Goal: Task Accomplishment & Management: Manage account settings

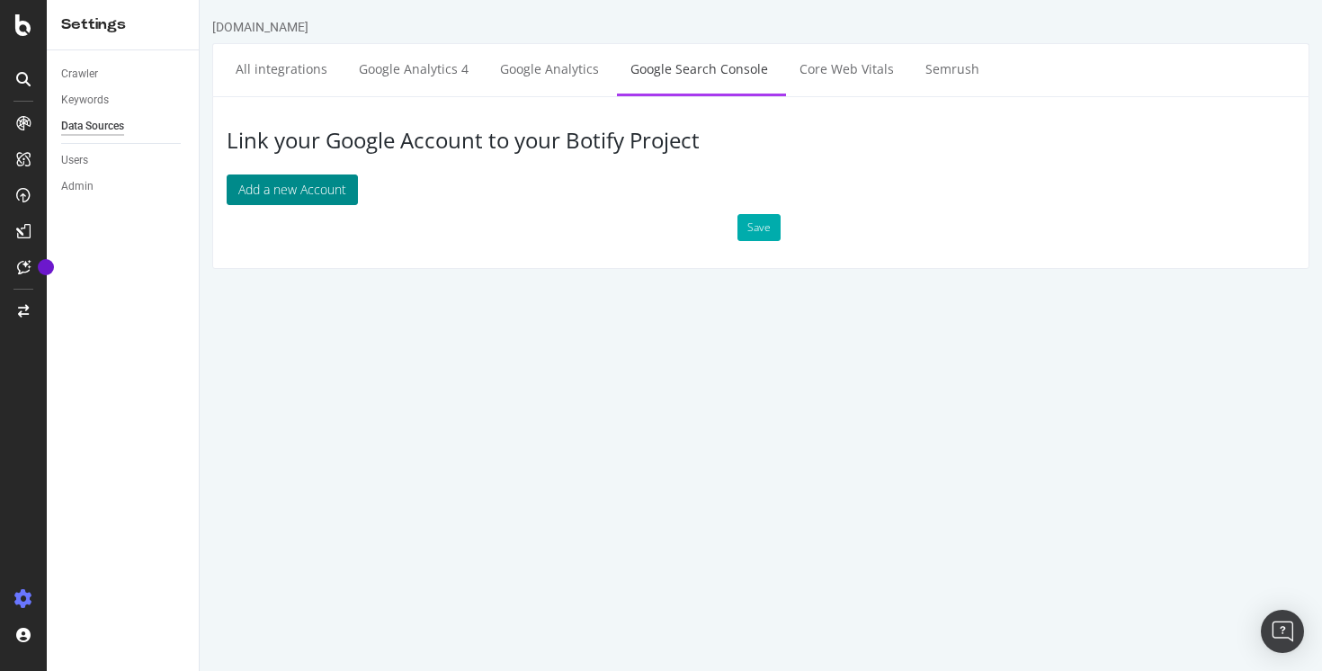
click at [315, 182] on button "Add a new Account" at bounding box center [292, 189] width 131 height 31
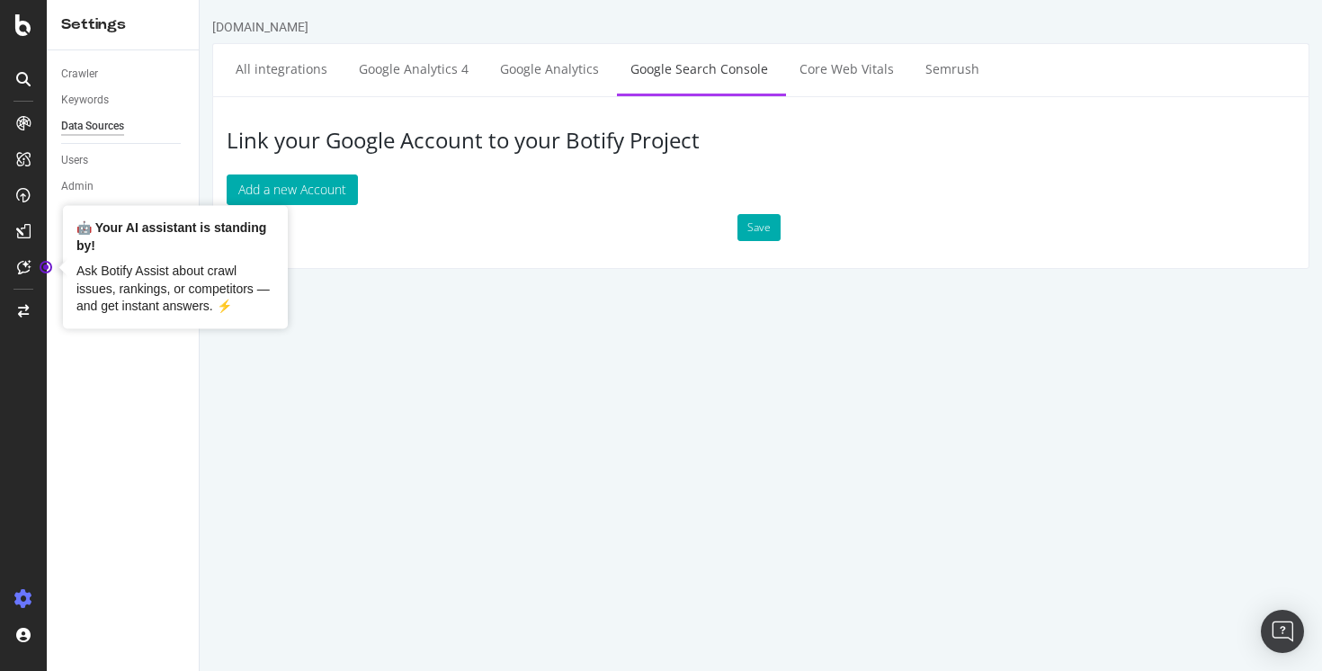
click at [153, 436] on div "Crawler Keywords Data Sources Users Admin" at bounding box center [123, 360] width 152 height 620
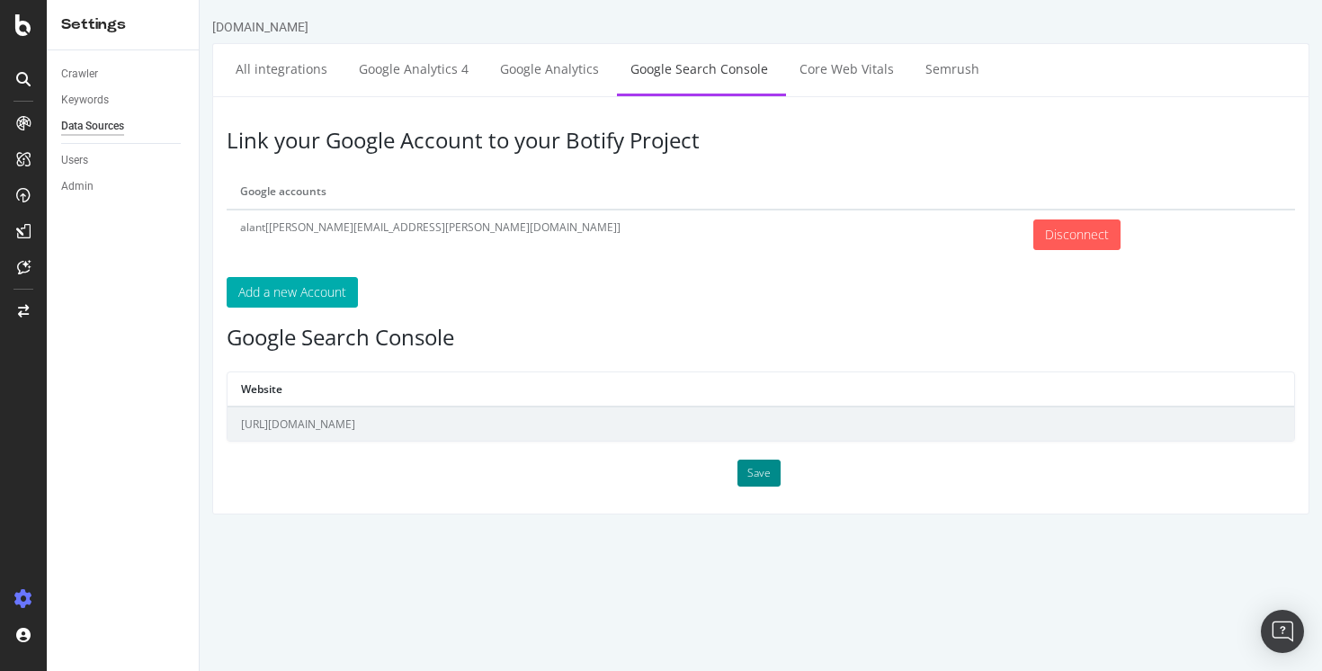
click at [763, 477] on button "Save" at bounding box center [758, 472] width 43 height 27
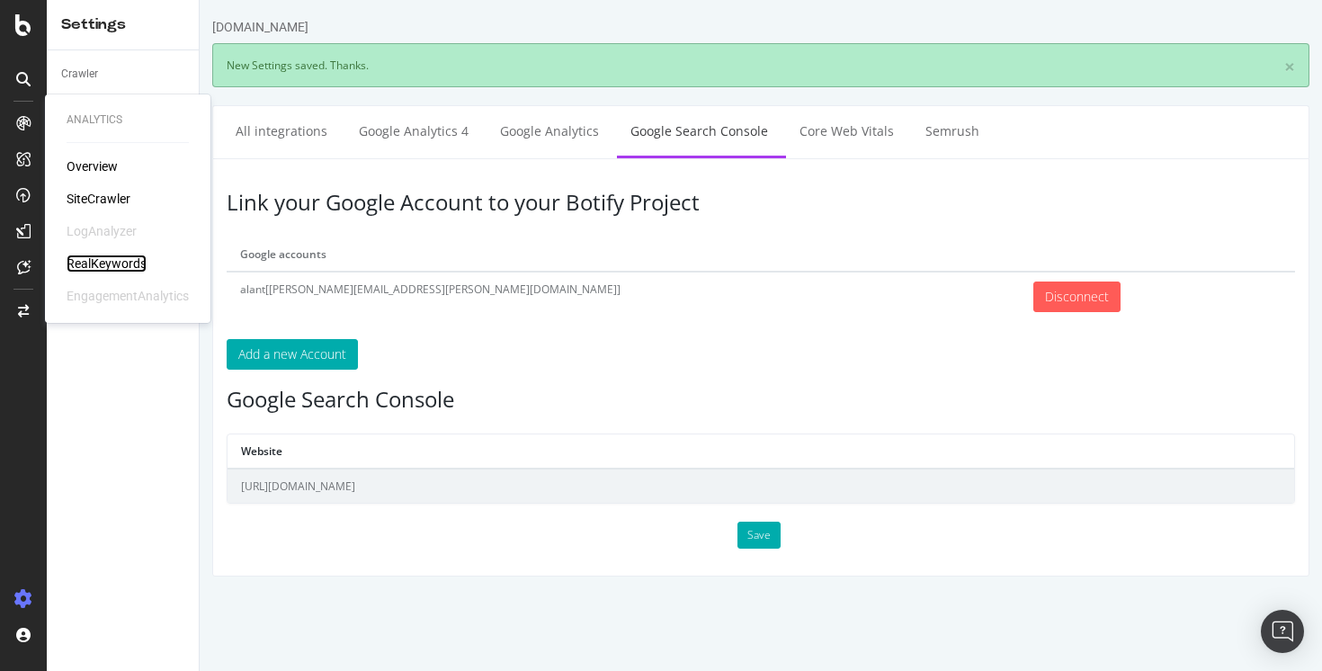
click at [101, 271] on div "RealKeywords" at bounding box center [107, 263] width 80 height 18
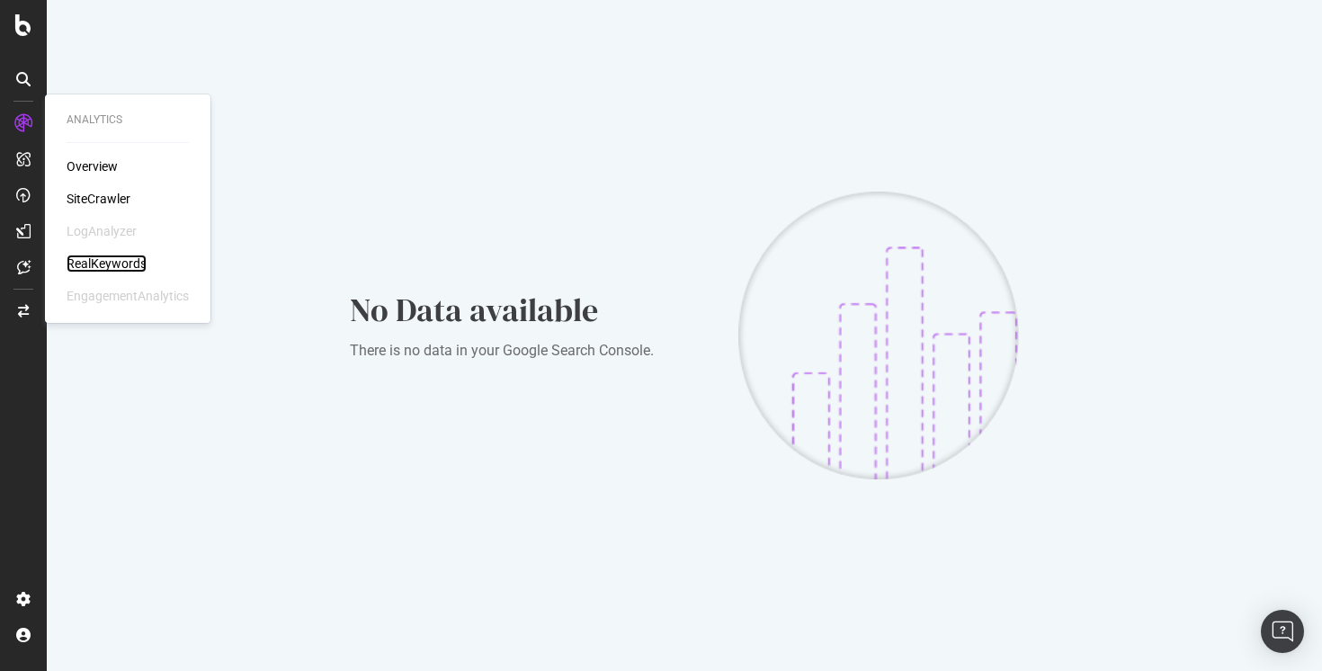
click at [103, 263] on div "RealKeywords" at bounding box center [107, 263] width 80 height 18
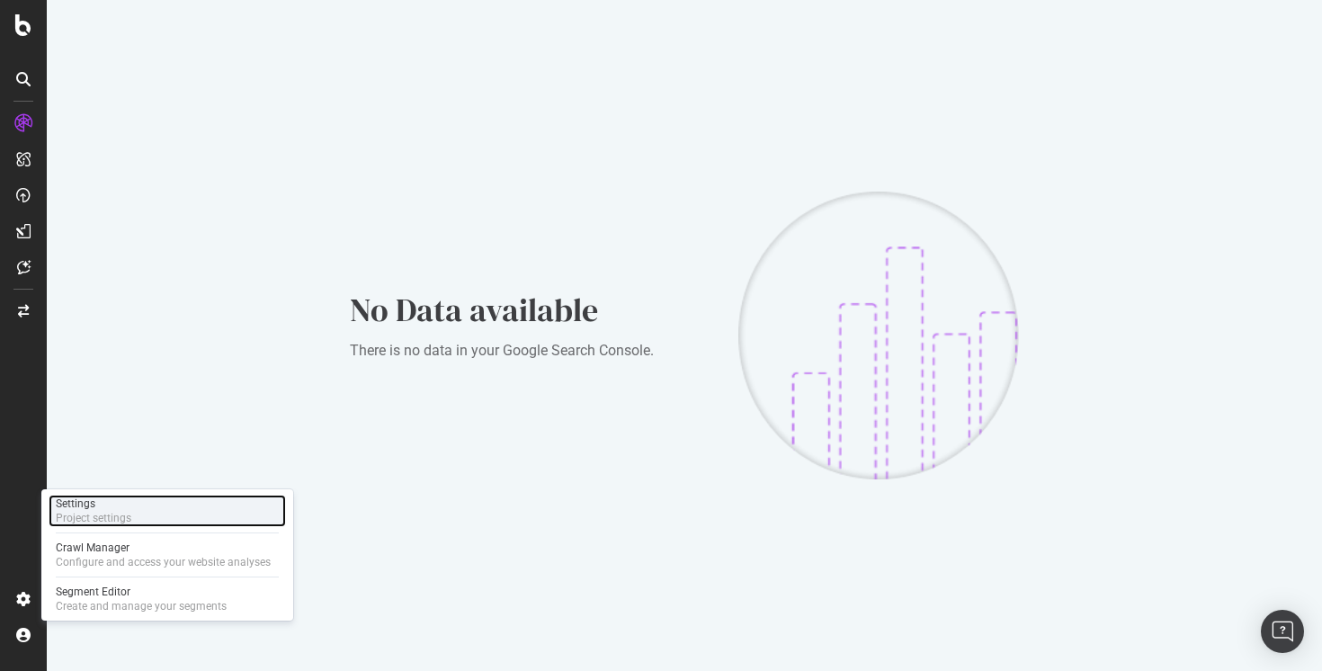
click at [147, 521] on div "Settings Project settings" at bounding box center [167, 510] width 237 height 32
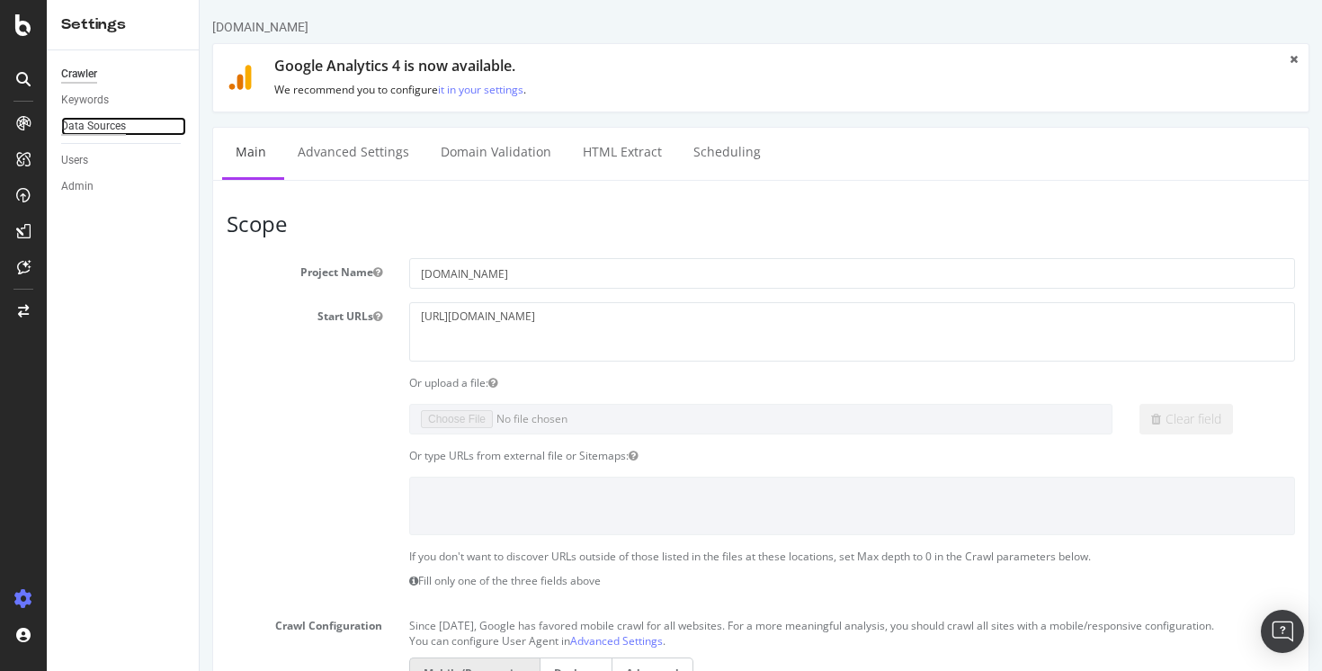
click at [107, 127] on div "Data Sources" at bounding box center [93, 126] width 65 height 19
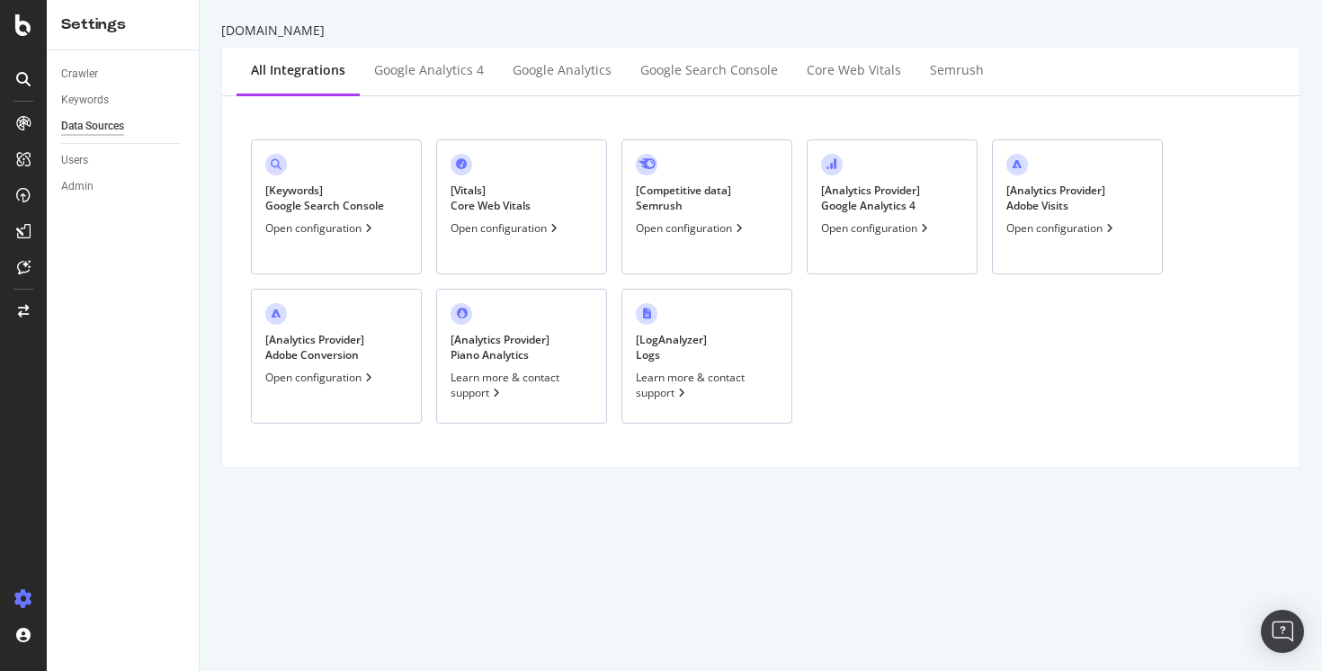
click at [351, 200] on div "[ Keywords ] Google Search Console" at bounding box center [324, 198] width 119 height 31
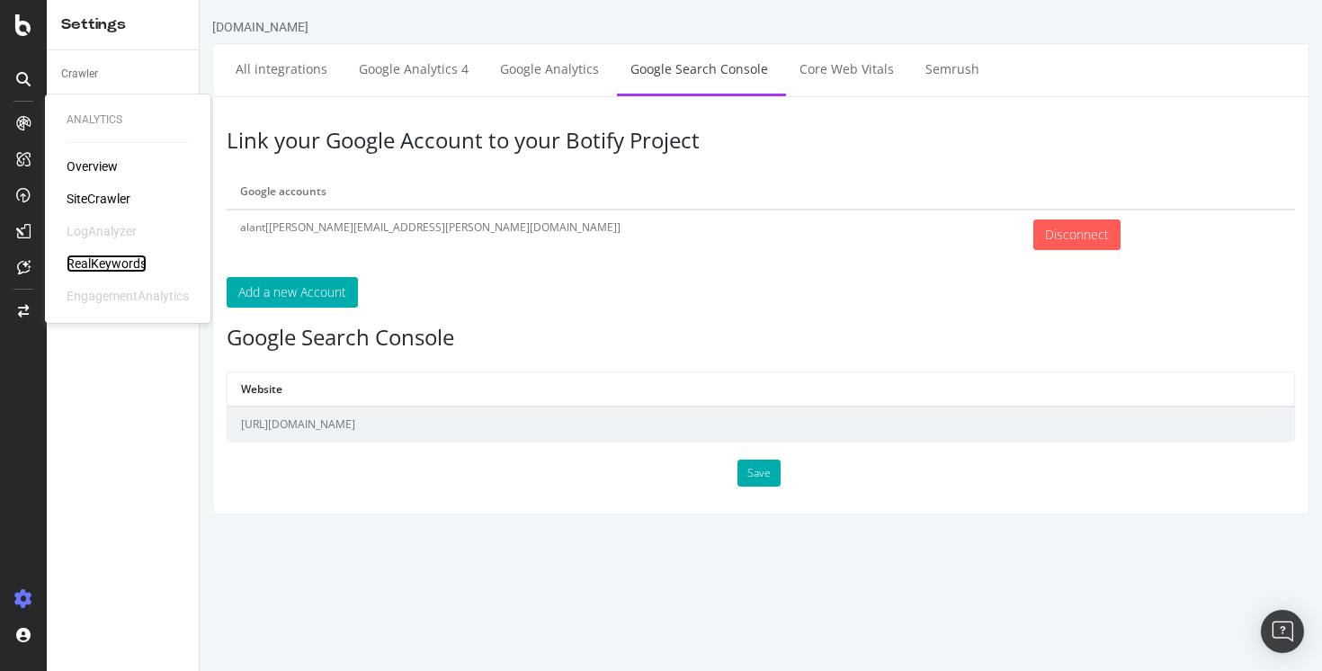
click at [105, 257] on div "RealKeywords" at bounding box center [107, 263] width 80 height 18
